Goal: Find specific page/section: Find specific page/section

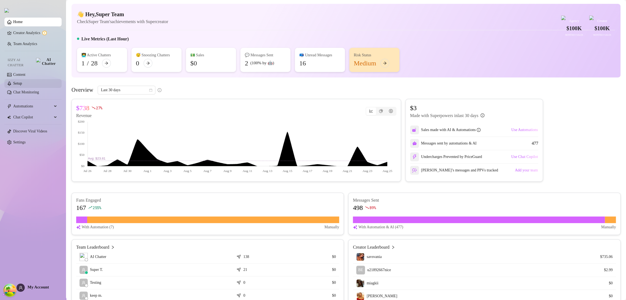
click at [22, 81] on link "Setup" at bounding box center [17, 83] width 9 height 4
